Goal: Check status

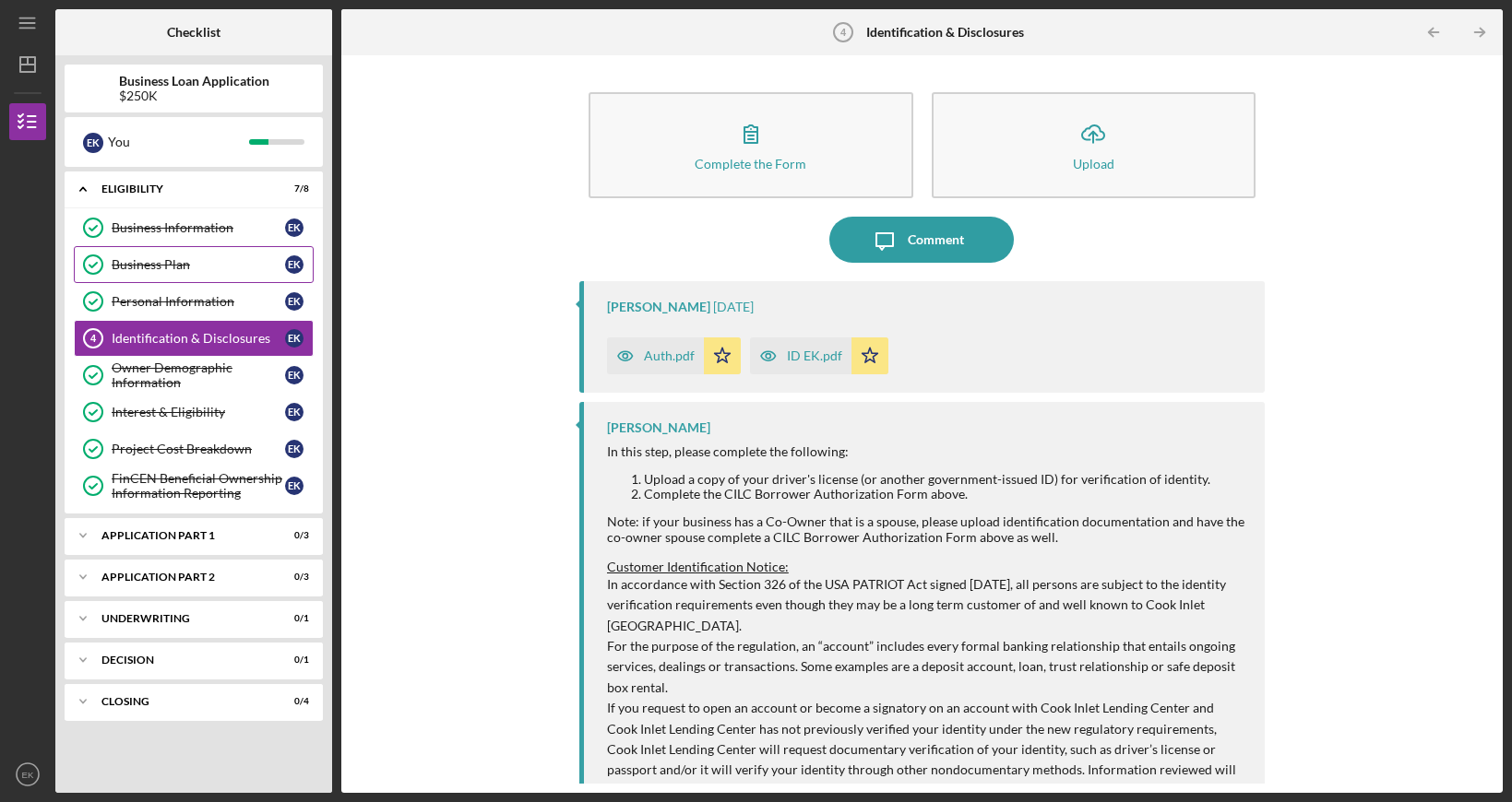
click at [235, 273] on link "Business Plan Business Plan E K" at bounding box center [194, 264] width 240 height 37
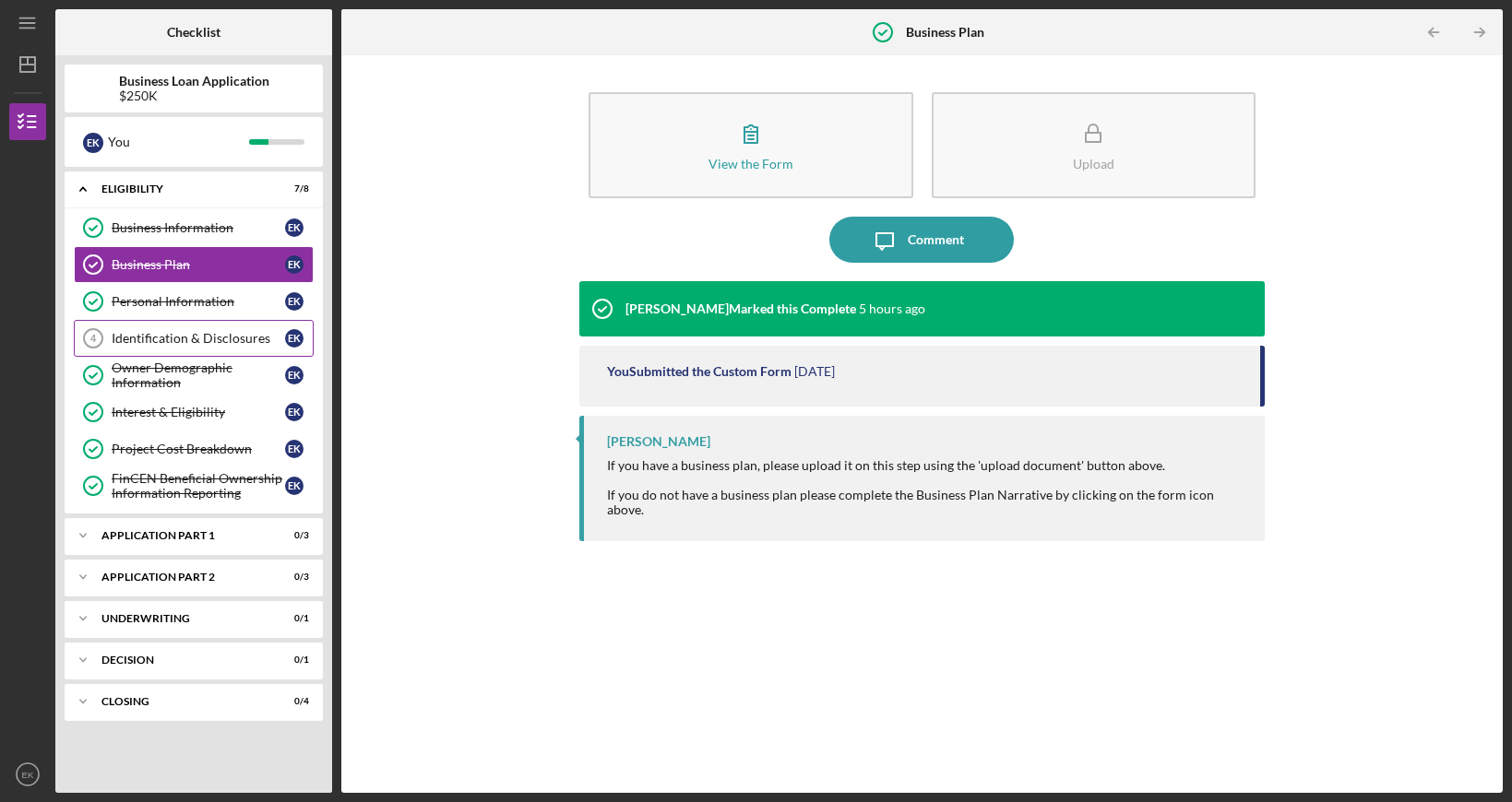
click at [246, 324] on link "Identification & Disclosures 4 Identification & Disclosures E K" at bounding box center [194, 337] width 240 height 37
